Goal: Task Accomplishment & Management: Complete application form

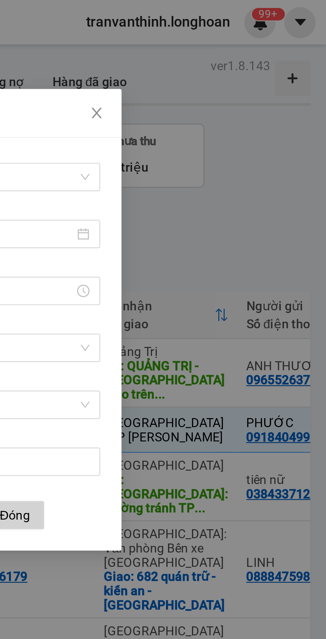
scroll to position [0, 0]
click at [239, 43] on icon "close" at bounding box center [239, 42] width 5 height 5
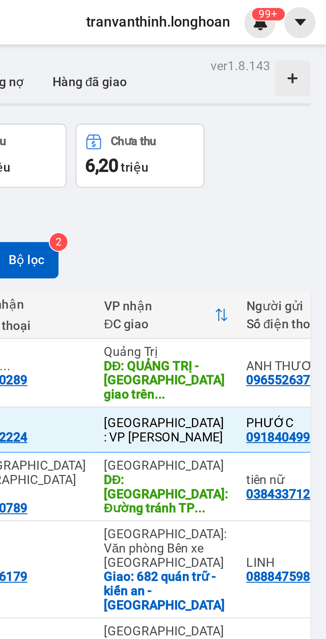
scroll to position [0, 0]
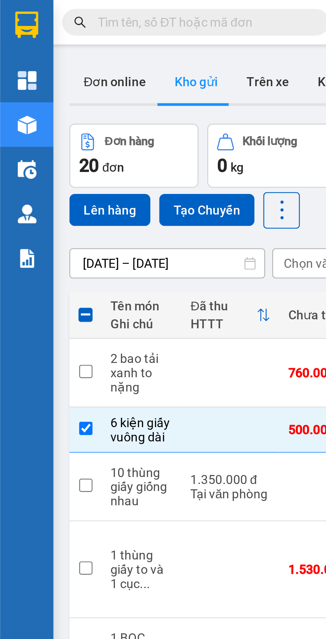
click at [70, 9] on input "text" at bounding box center [76, 8] width 78 height 7
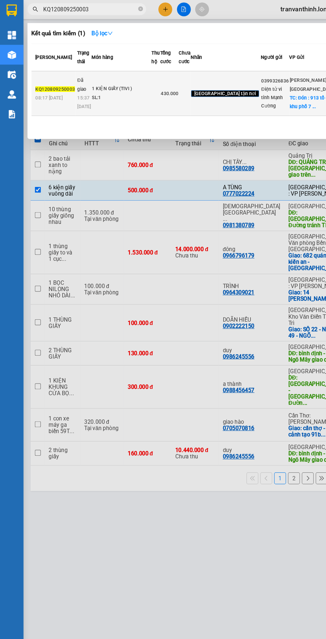
type input "KQ120809250003"
click at [127, 79] on div "1 KIỆN GIẤY (TIVI )" at bounding box center [102, 75] width 50 height 7
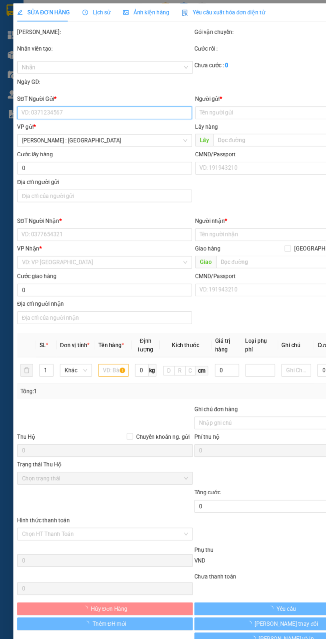
type input "0399326836"
type input "Điện tử vi tính Mạnh Cường"
checkbox input "true"
type input "Đón : 913 tổ [GEOGRAPHIC_DATA] phường [GEOGRAPHIC_DATA]"
type input "0981653885"
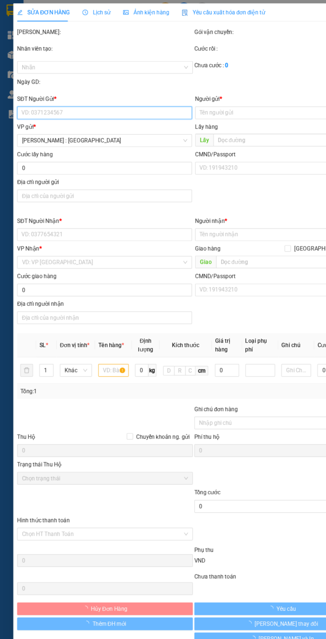
type input "Camera Hoài Đức"
checkbox input "true"
type input "Trả: 68 trạm trôi - hoài đức - HN"
type input "( NHẬN [PERSON_NAME] - GIAO THEO KIỆN - HƯ VỠ KHÔNG ĐỀN - ĐÃ BÁO KHÁCH GỬI )"
type input "430.000"
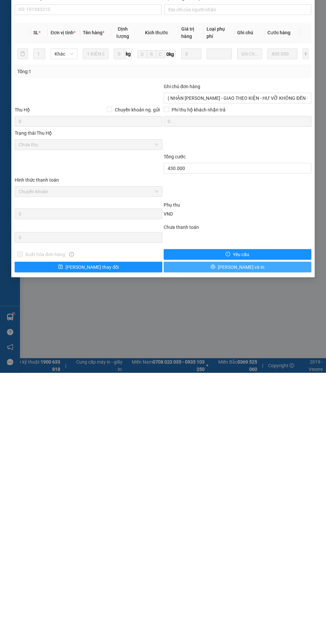
click at [281, 533] on button "[PERSON_NAME] và In" at bounding box center [238, 533] width 148 height 11
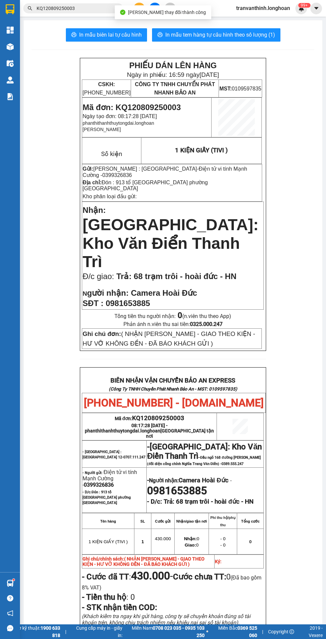
click at [86, 11] on input "KQ120809250003" at bounding box center [76, 8] width 78 height 7
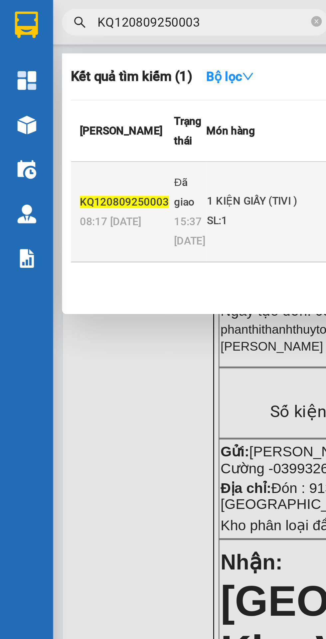
click at [73, 92] on span "15:37 [DATE]" at bounding box center [71, 86] width 12 height 12
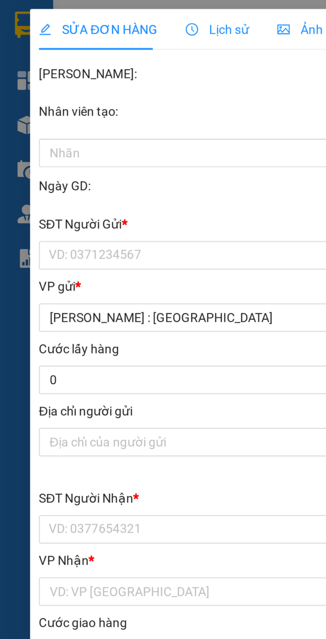
type input "0399326836"
type input "Điện tử vi tính Mạnh Cường"
checkbox input "true"
type input "Đón : 913 tổ [GEOGRAPHIC_DATA] phường [GEOGRAPHIC_DATA]"
type input "0981653885"
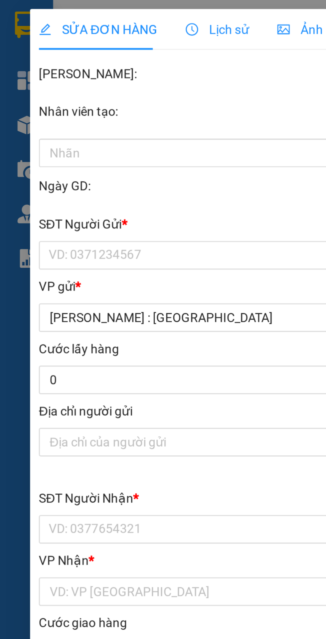
type input "Camera Hoài Đức"
checkbox input "true"
type input "Trả: 68 trạm trôi - hoài đức - HN"
type input "( NHẬN [PERSON_NAME] - GIAO THEO KIỆN - HƯ VỠ KHÔNG ĐỀN - ĐÃ BÁO KHÁCH GỬI )"
type input "430.000"
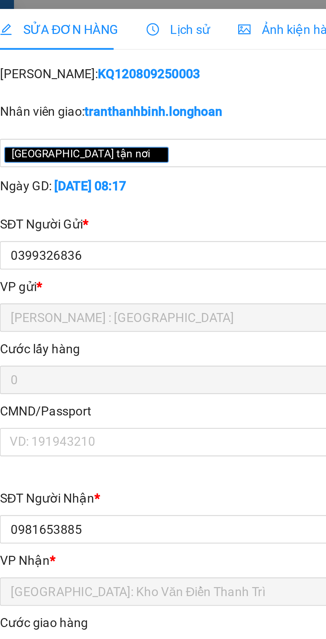
click at [76, 11] on span "Lịch sử" at bounding box center [81, 10] width 24 height 5
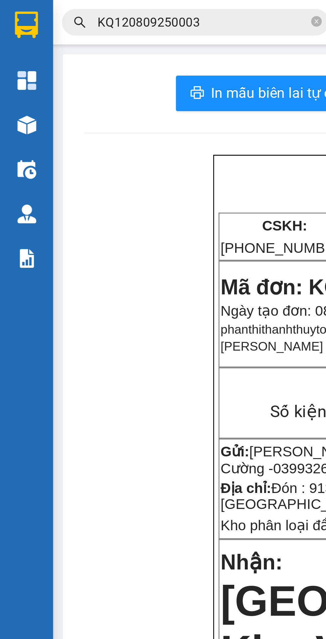
click at [82, 10] on input "KQ120809250003" at bounding box center [76, 8] width 78 height 7
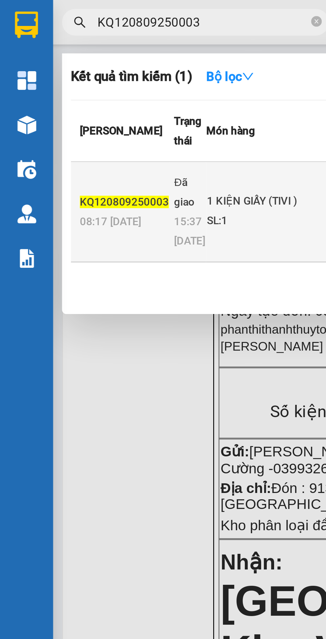
click at [102, 86] on div "SL: 1" at bounding box center [102, 82] width 50 height 7
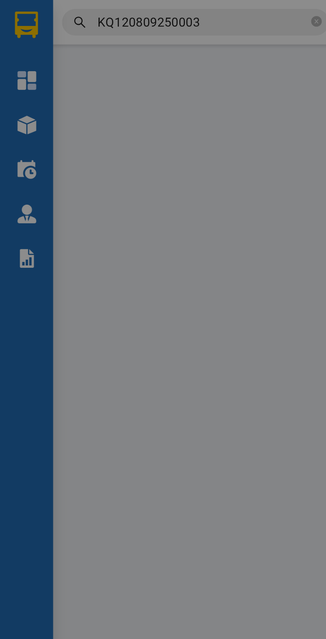
type input "0399326836"
type input "Điện tử vi tính Mạnh Cường"
checkbox input "true"
type input "Đón : 913 tổ [GEOGRAPHIC_DATA] phường [GEOGRAPHIC_DATA]"
type input "0981653885"
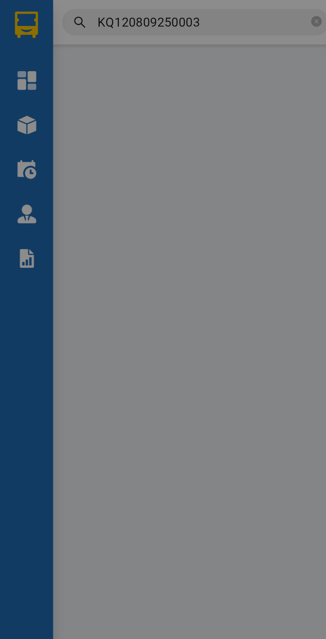
type input "Camera Hoài Đức"
checkbox input "true"
type input "Trả: 68 trạm trôi - hoài đức - HN"
type input "( NHẬN [PERSON_NAME] - GIAO THEO KIỆN - HƯ VỠ KHÔNG ĐỀN - ĐÃ BÁO KHÁCH GỬI )"
type input "430.000"
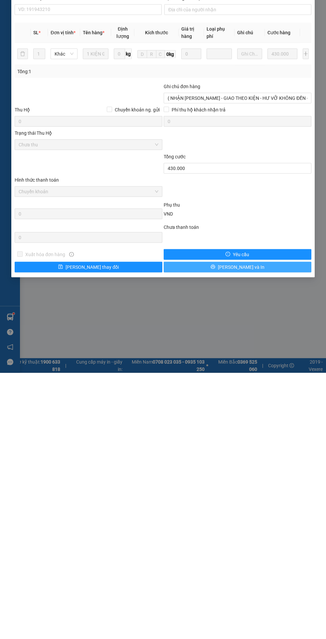
click at [266, 534] on button "[PERSON_NAME] và In" at bounding box center [238, 533] width 148 height 11
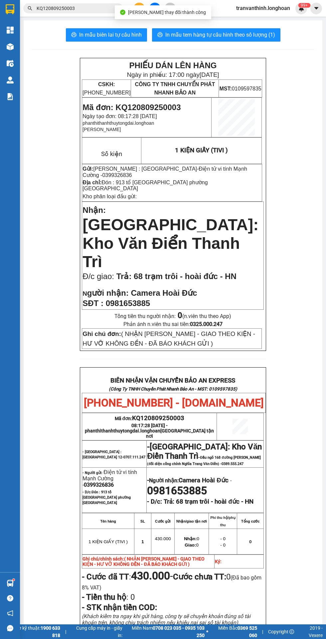
click at [91, 8] on input "KQ120809250003" at bounding box center [76, 8] width 78 height 7
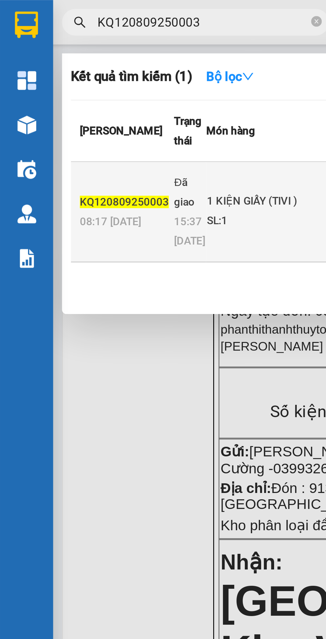
click at [70, 91] on span "15:37 [DATE]" at bounding box center [71, 86] width 12 height 13
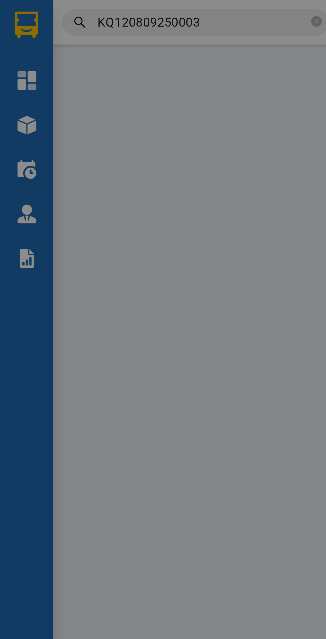
type input "0399326836"
type input "Điện tử vi tính Mạnh Cường"
checkbox input "true"
type input "Đón : 913 tổ [GEOGRAPHIC_DATA] phường [GEOGRAPHIC_DATA]"
type input "0981653885"
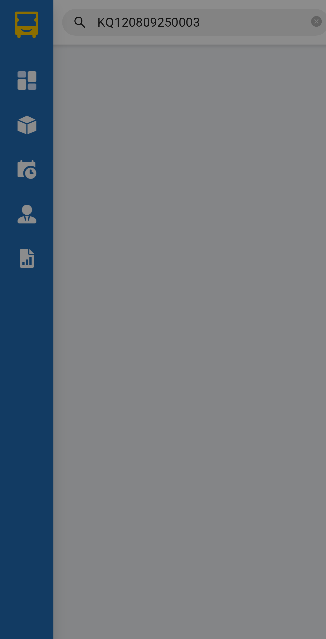
type input "Camera Hoài Đức"
checkbox input "true"
type input "Trả: 68 trạm trôi - hoài đức - HN"
type input "( NHẬN [PERSON_NAME] - GIAO THEO KIỆN - HƯ VỠ KHÔNG ĐỀN - ĐÃ BÁO KHÁCH GỬI )"
type input "430.000"
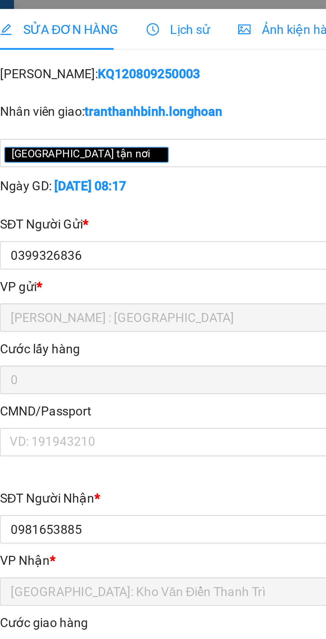
click at [87, 9] on span "Lịch sử" at bounding box center [81, 10] width 24 height 5
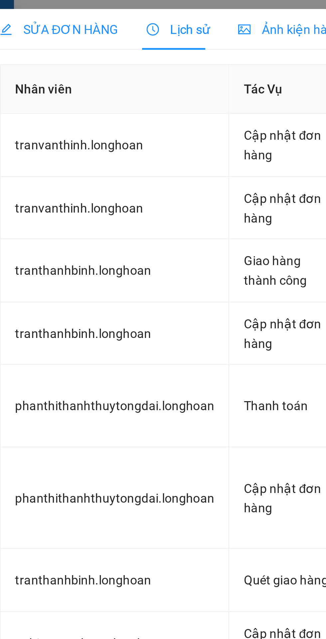
click at [77, 11] on span "Lịch sử" at bounding box center [81, 10] width 24 height 5
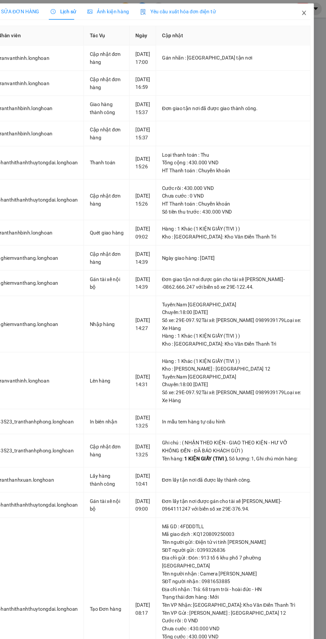
click at [305, 12] on icon "close" at bounding box center [305, 12] width 4 height 4
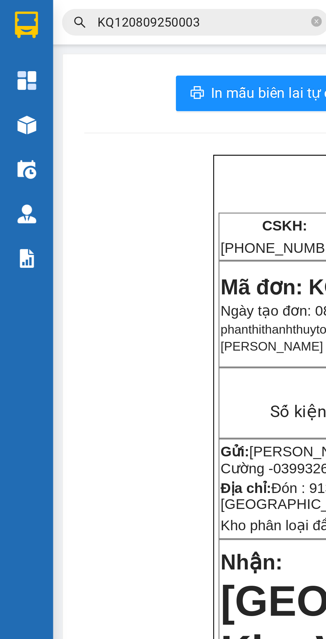
click at [11, 52] on div at bounding box center [10, 47] width 12 height 12
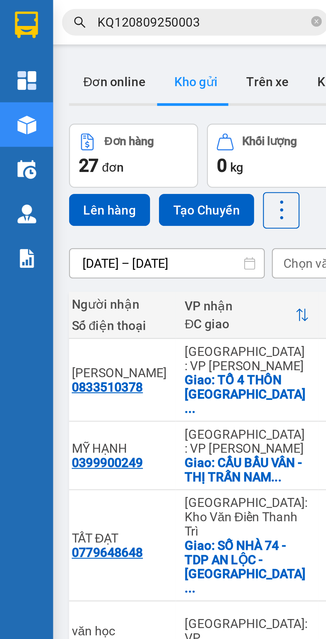
scroll to position [0, 176]
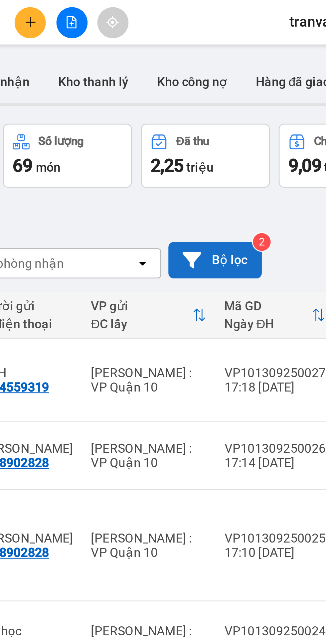
click at [214, 95] on button "Bộ lọc" at bounding box center [208, 97] width 35 height 14
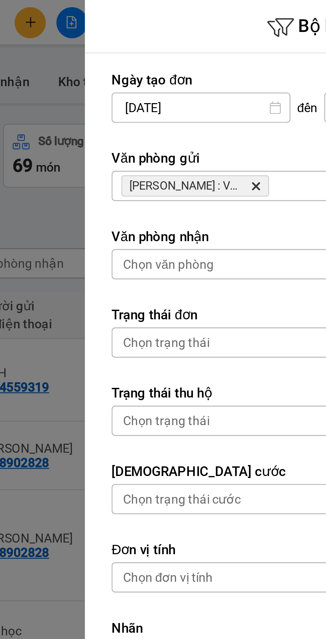
click at [223, 69] on icon "Hồ Chí Minh : VP Quận 10, close by backspace" at bounding box center [223, 69] width 3 height 3
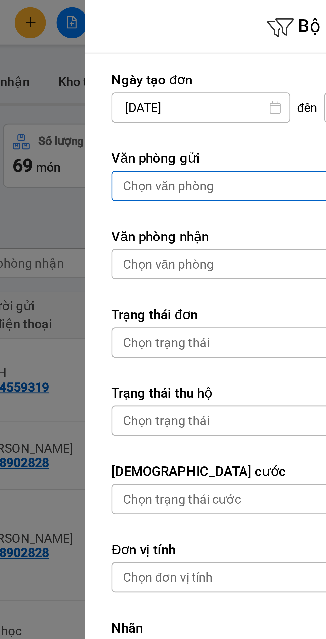
click at [225, 71] on div "Chọn văn phòng" at bounding box center [238, 69] width 136 height 11
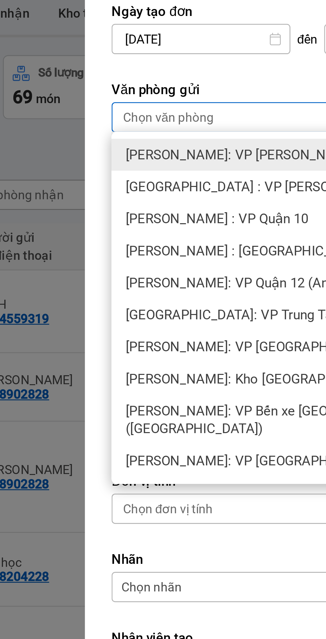
click at [223, 135] on div "[PERSON_NAME]: VP Quận 12 (An Sương)" at bounding box center [243, 131] width 146 height 12
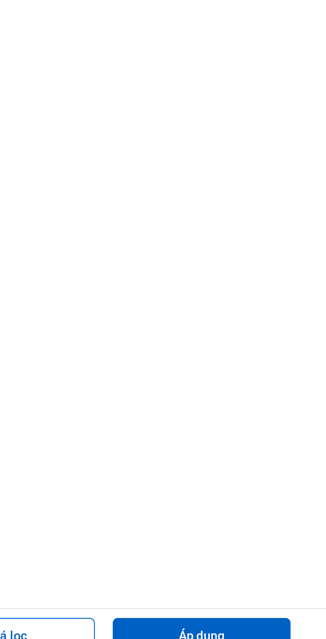
scroll to position [0, 0]
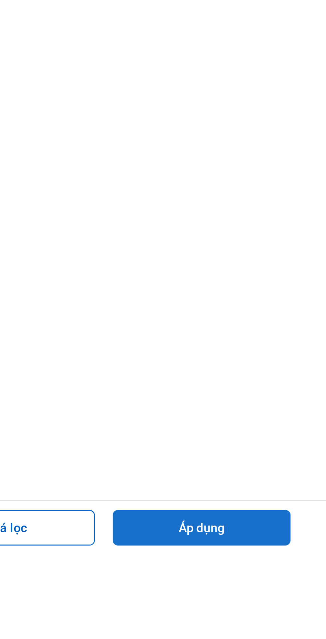
click at [295, 636] on button "Áp dụng" at bounding box center [279, 628] width 66 height 13
